Goal: Find specific page/section: Find specific page/section

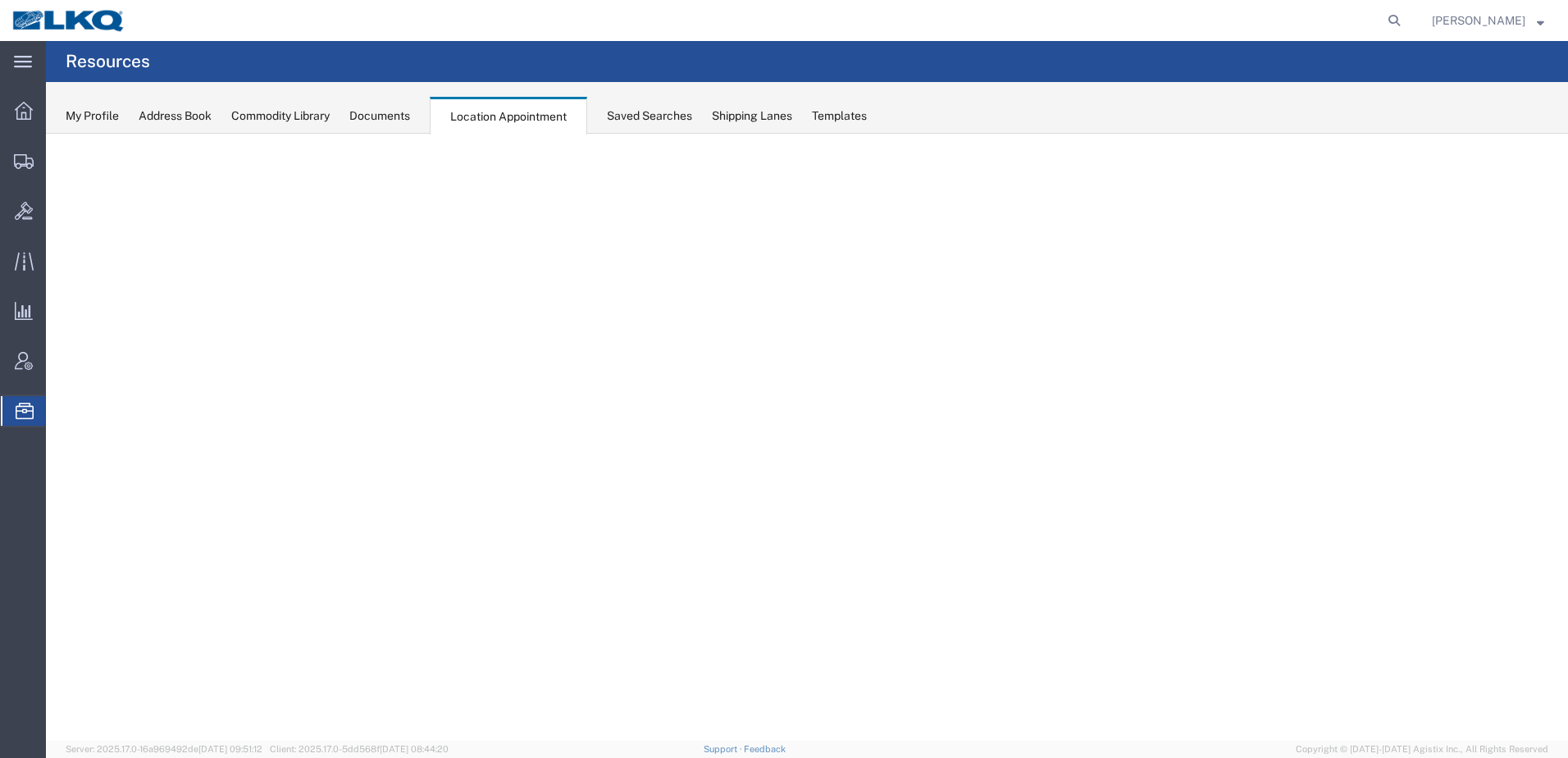
select select "30704"
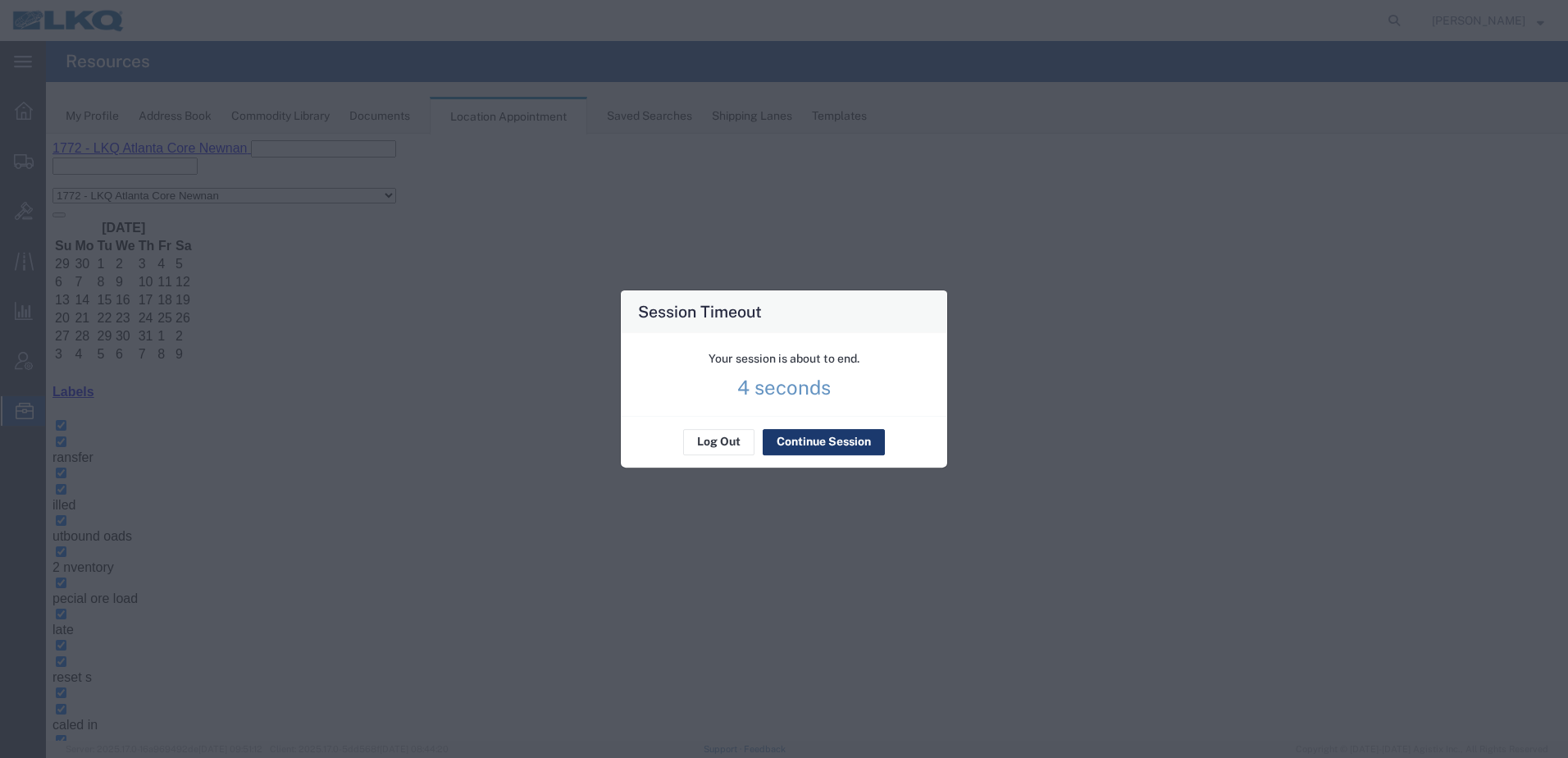
click at [820, 446] on button "Continue Session" at bounding box center [823, 441] width 122 height 26
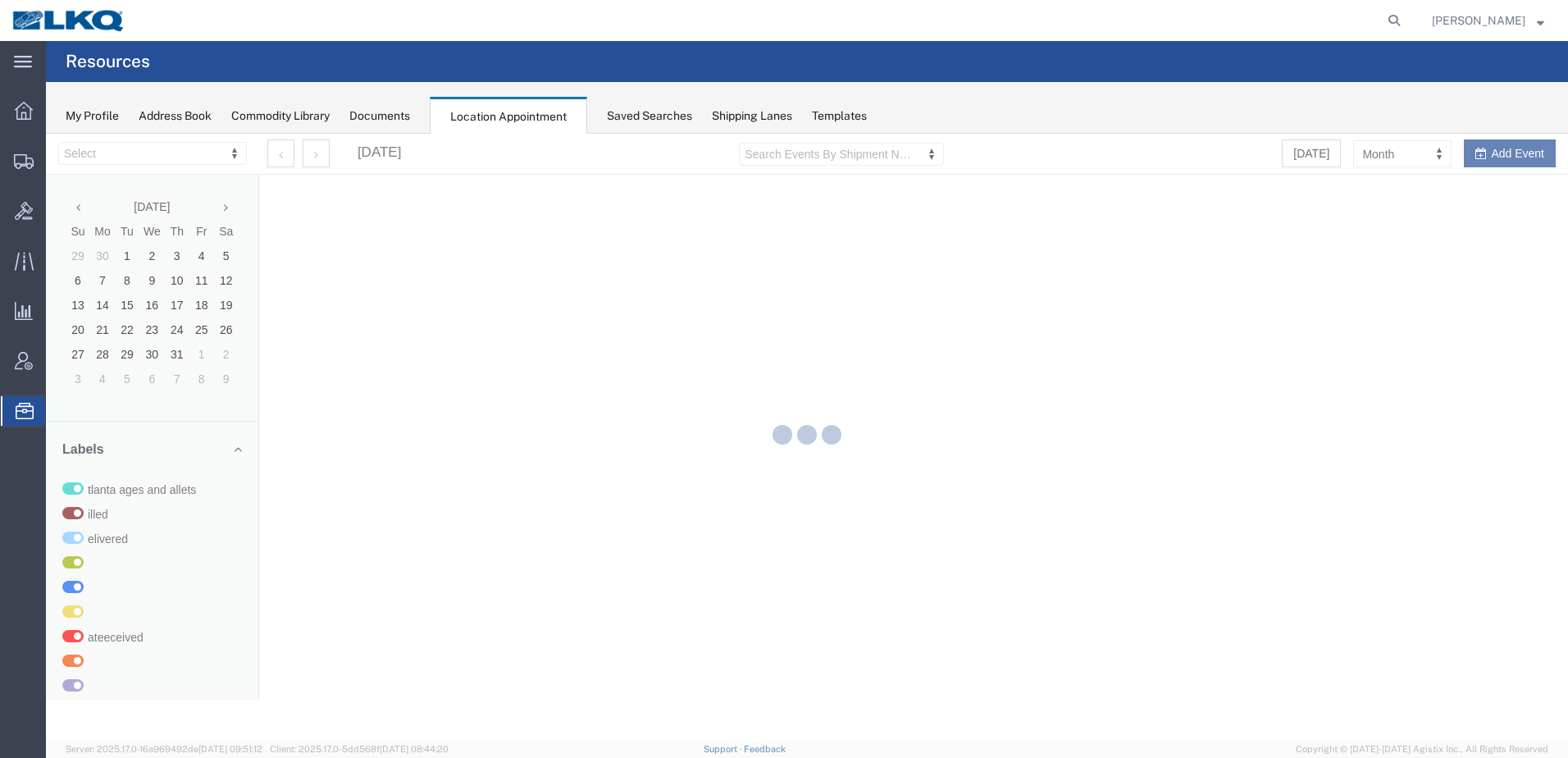
select select "30704"
